Goal: Information Seeking & Learning: Learn about a topic

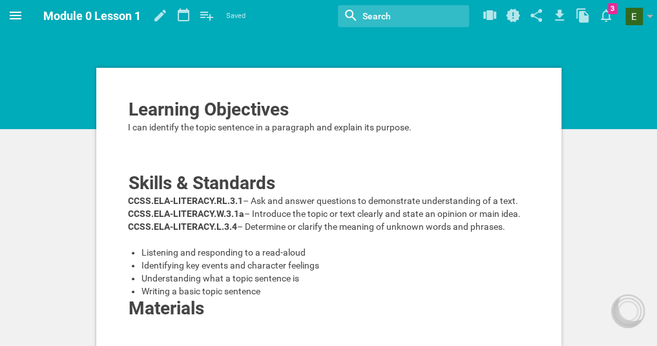
click at [6, 12] on span at bounding box center [15, 15] width 31 height 31
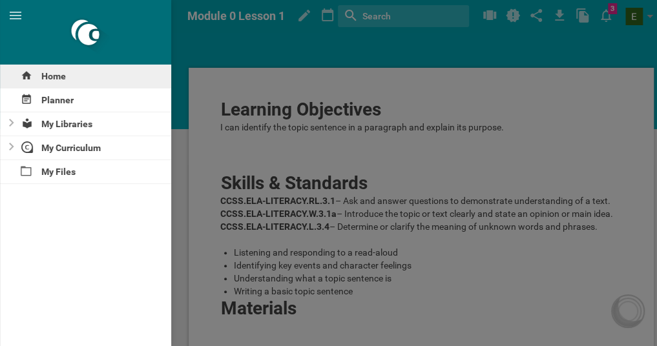
click at [64, 71] on div "Home" at bounding box center [85, 76] width 171 height 23
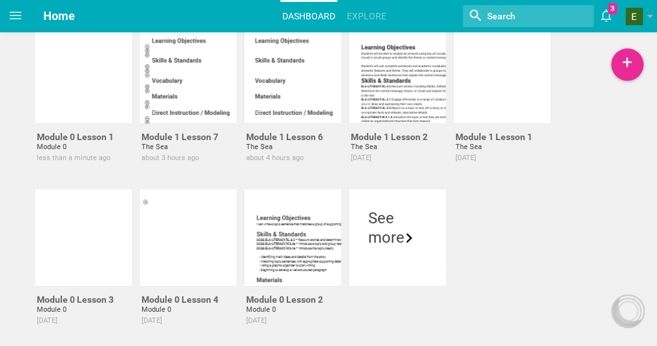
scroll to position [89, 0]
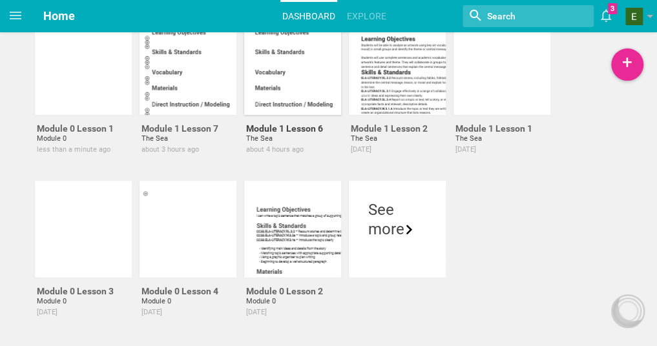
click at [282, 79] on div at bounding box center [292, 66] width 97 height 97
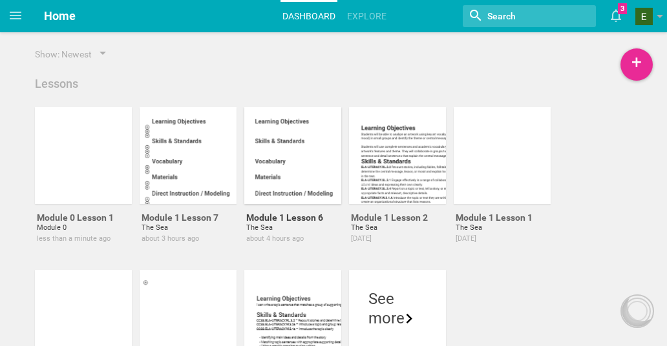
click at [282, 79] on div "Home Planner My Libraries My Curriculum My Files Home Dashboard Explore Nothing…" at bounding box center [333, 173] width 667 height 346
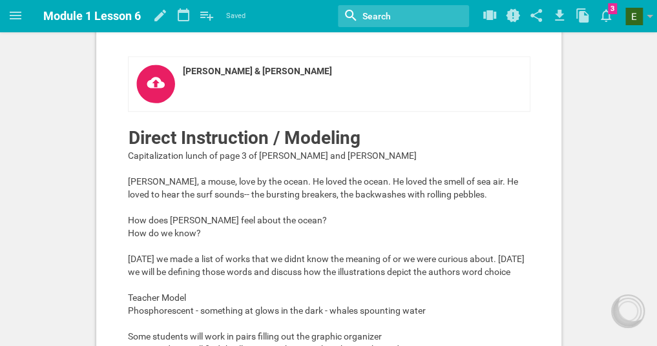
scroll to position [487, 0]
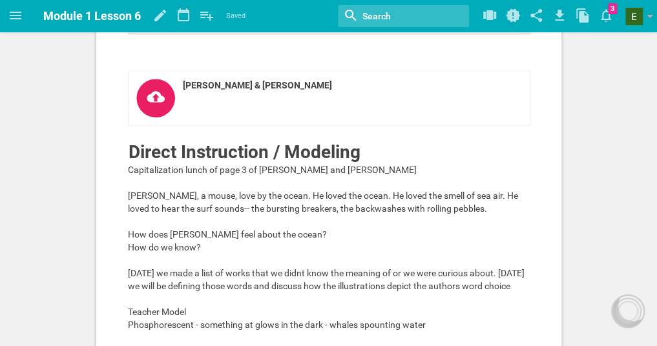
click at [252, 34] on link "[PERSON_NAME] & [PERSON_NAME]" at bounding box center [329, 7] width 403 height 56
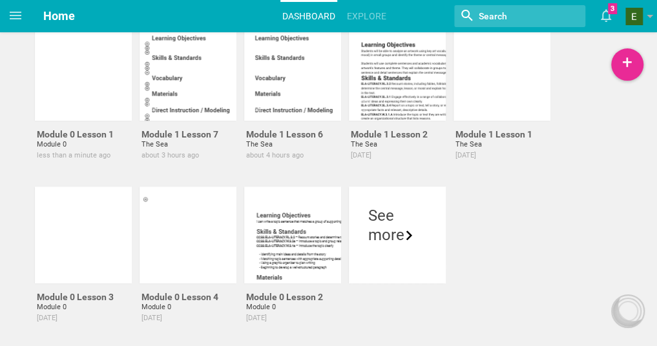
scroll to position [43, 0]
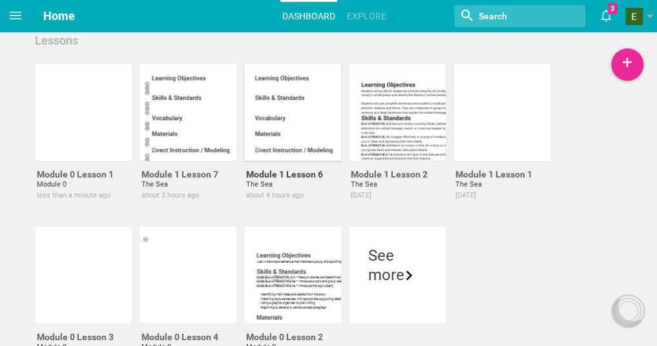
click at [313, 98] on div at bounding box center [292, 112] width 97 height 97
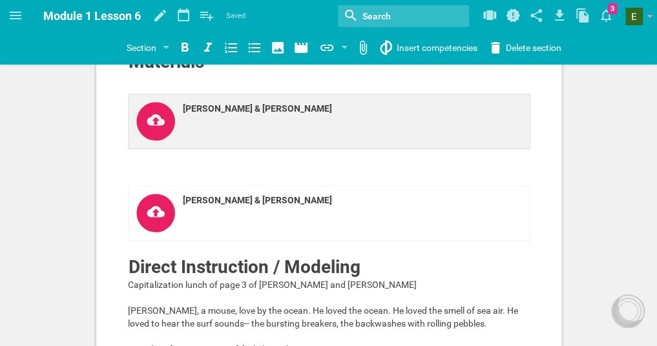
click at [157, 141] on icon at bounding box center [155, 121] width 39 height 39
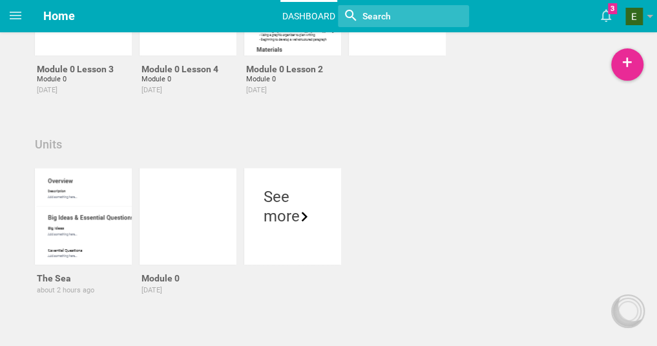
scroll to position [311, 0]
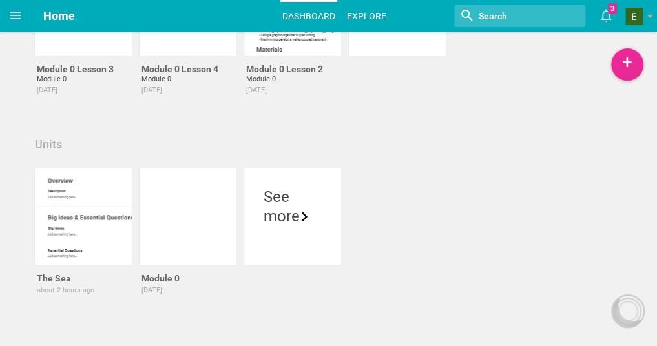
click at [375, 19] on link "Explore" at bounding box center [366, 16] width 43 height 28
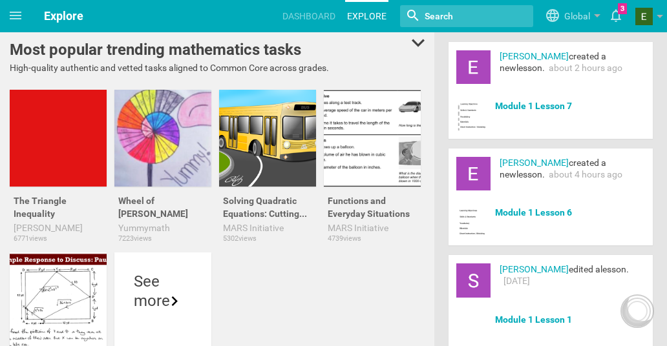
click at [519, 109] on link "Module 1 Lesson 7" at bounding box center [533, 106] width 77 height 13
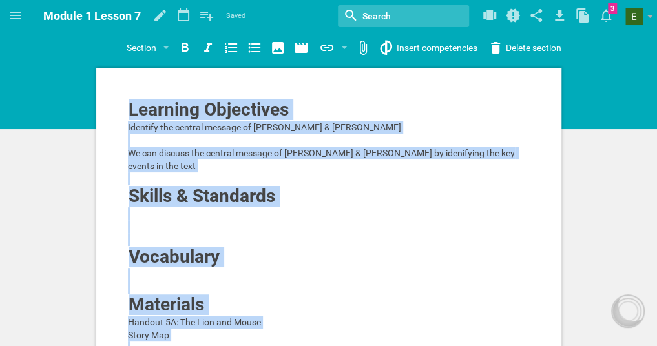
drag, startPoint x: 657, startPoint y: 45, endPoint x: 629, endPoint y: 142, distance: 100.0
click at [629, 142] on div "Home Planner My Libraries My Curriculum My Files Module 1 Lesson 7 Saved My fav…" at bounding box center [328, 173] width 657 height 346
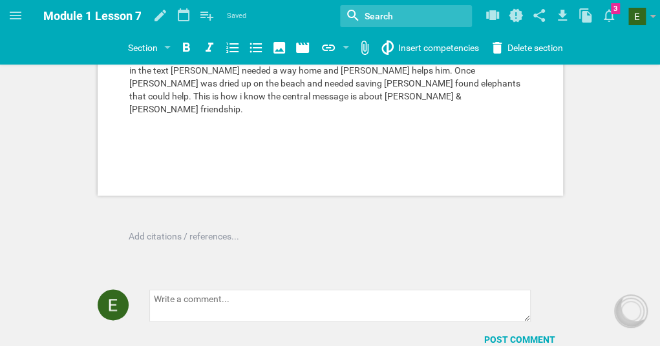
scroll to position [3, 0]
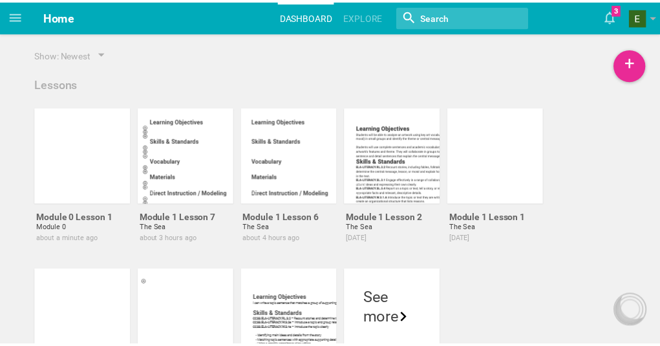
scroll to position [311, 0]
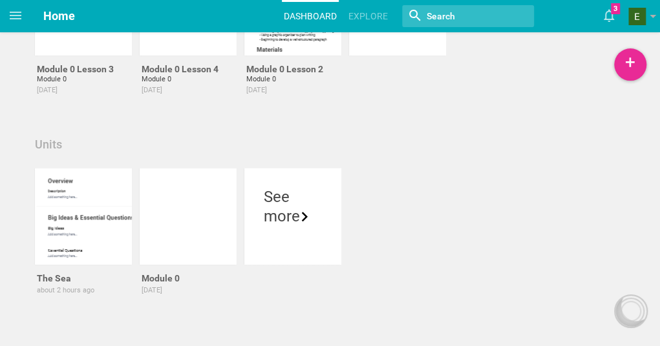
drag, startPoint x: 659, startPoint y: 225, endPoint x: 670, endPoint y: 170, distance: 55.9
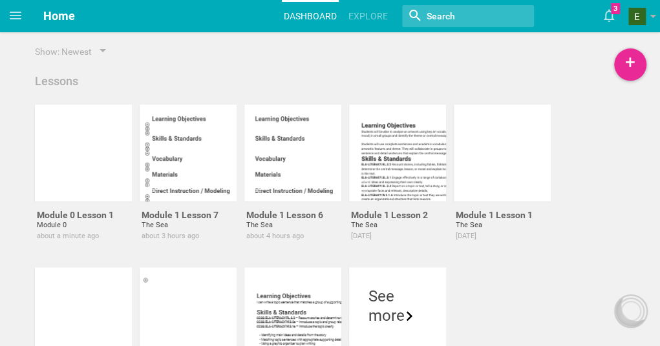
scroll to position [0, 0]
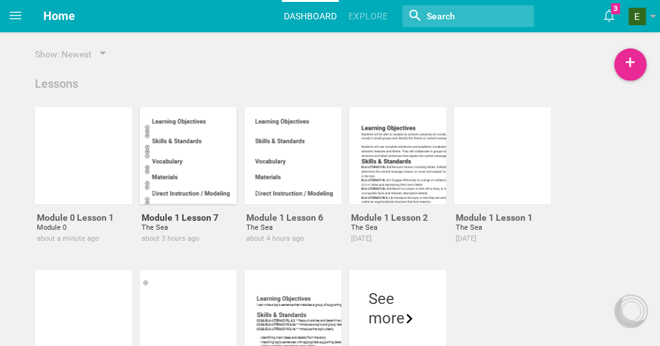
click at [184, 145] on div at bounding box center [188, 155] width 97 height 97
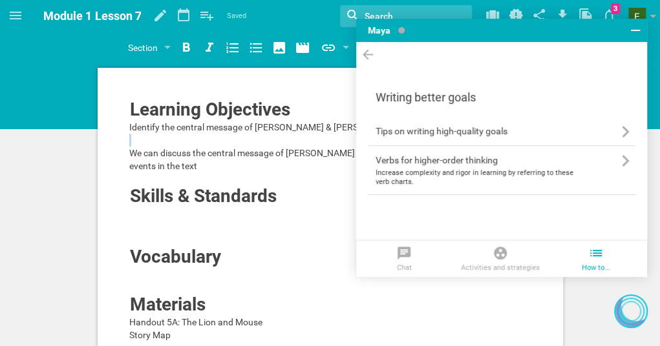
click at [363, 47] on icon at bounding box center [368, 54] width 16 height 17
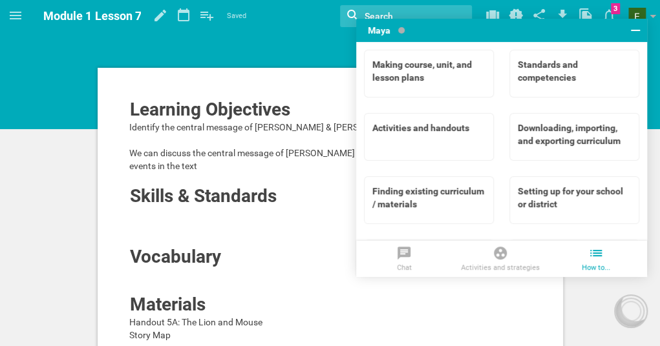
click at [636, 28] on icon at bounding box center [636, 31] width 16 height 16
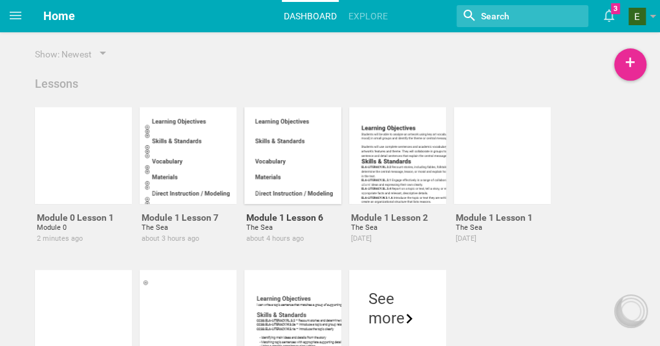
click at [311, 187] on div at bounding box center [300, 184] width 97 height 22
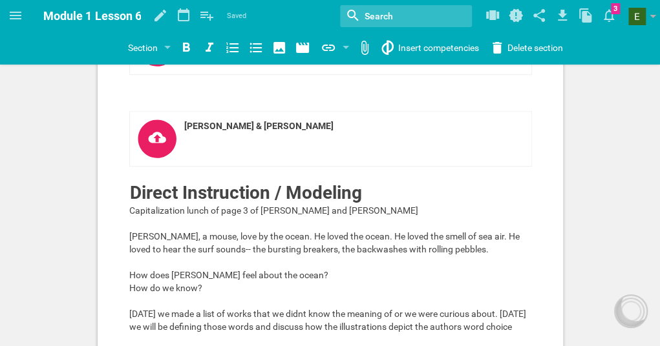
scroll to position [393, 0]
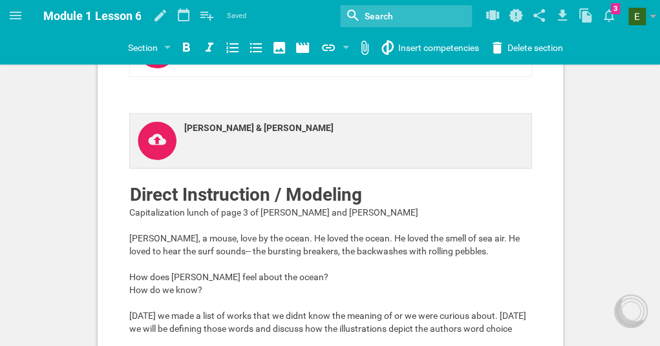
click at [159, 160] on icon at bounding box center [157, 140] width 39 height 39
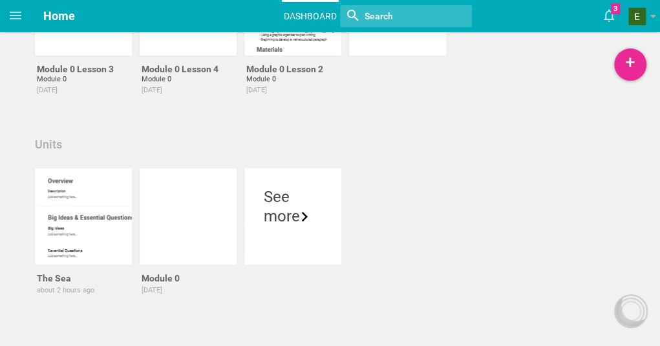
scroll to position [311, 0]
